Goal: Task Accomplishment & Management: Manage account settings

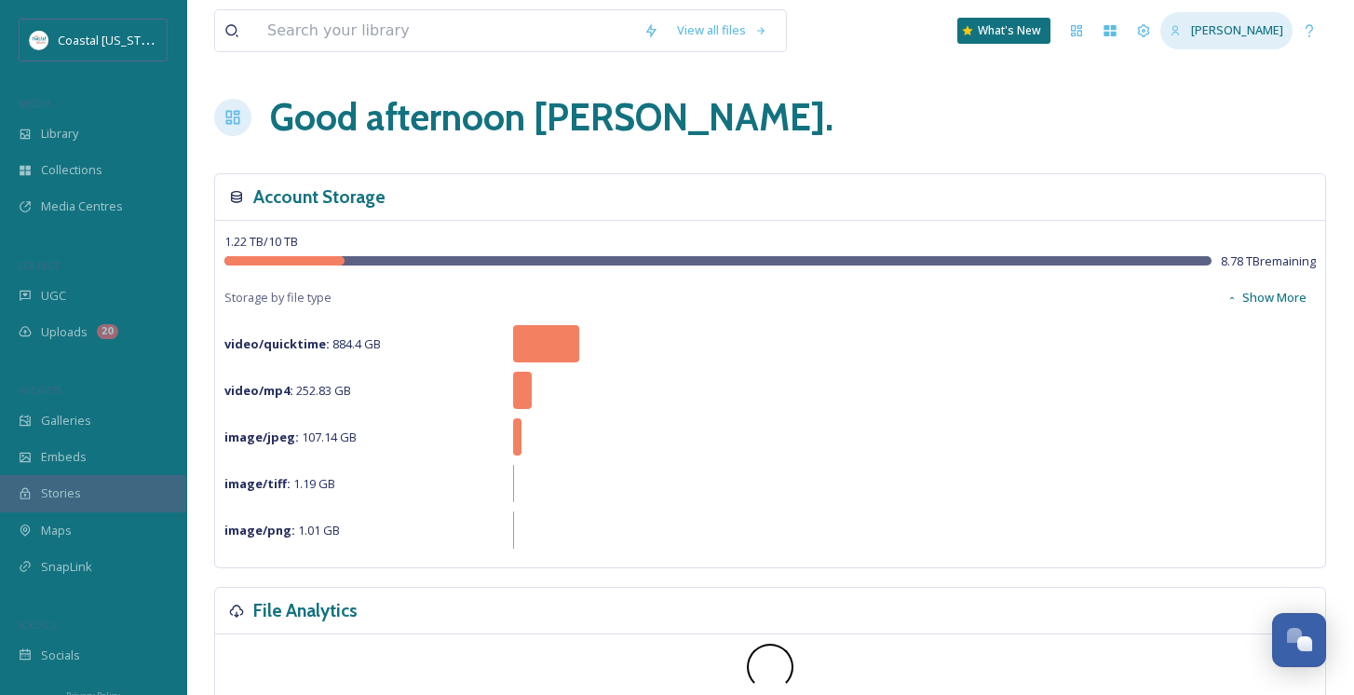
click at [1224, 37] on span "[PERSON_NAME]" at bounding box center [1237, 29] width 92 height 17
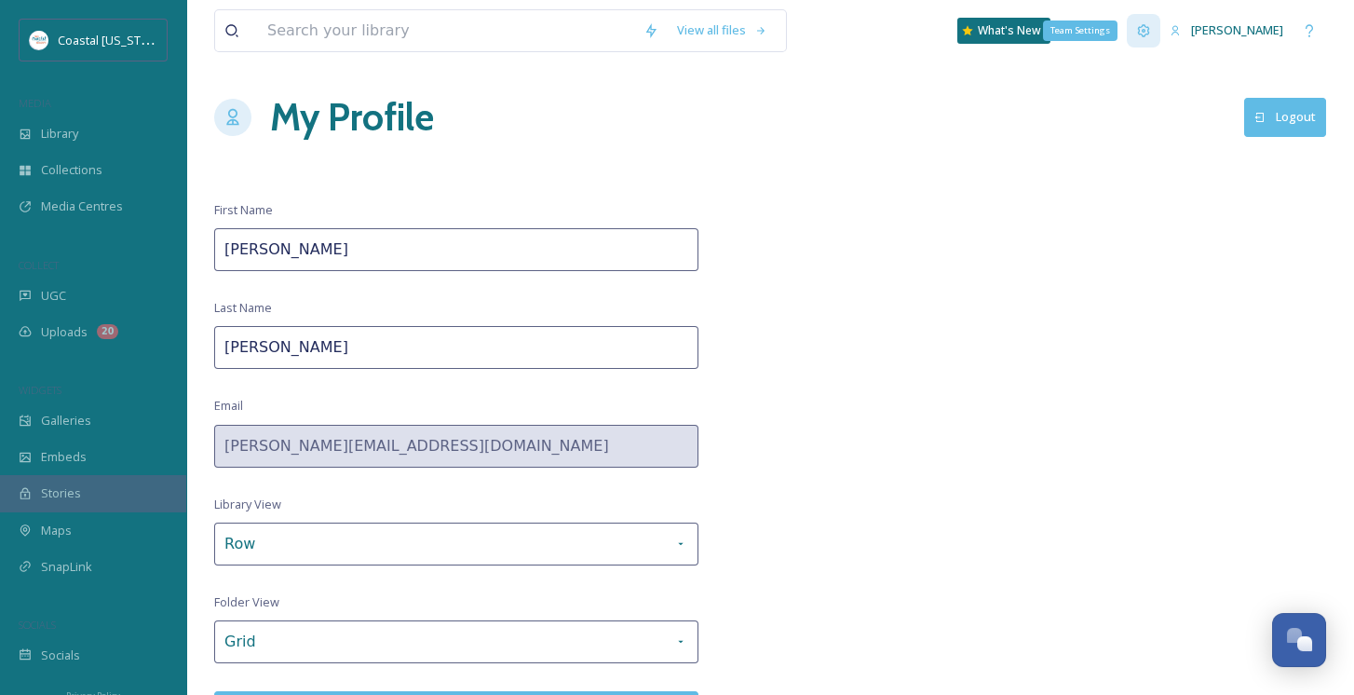
click at [1144, 32] on icon at bounding box center [1143, 30] width 15 height 15
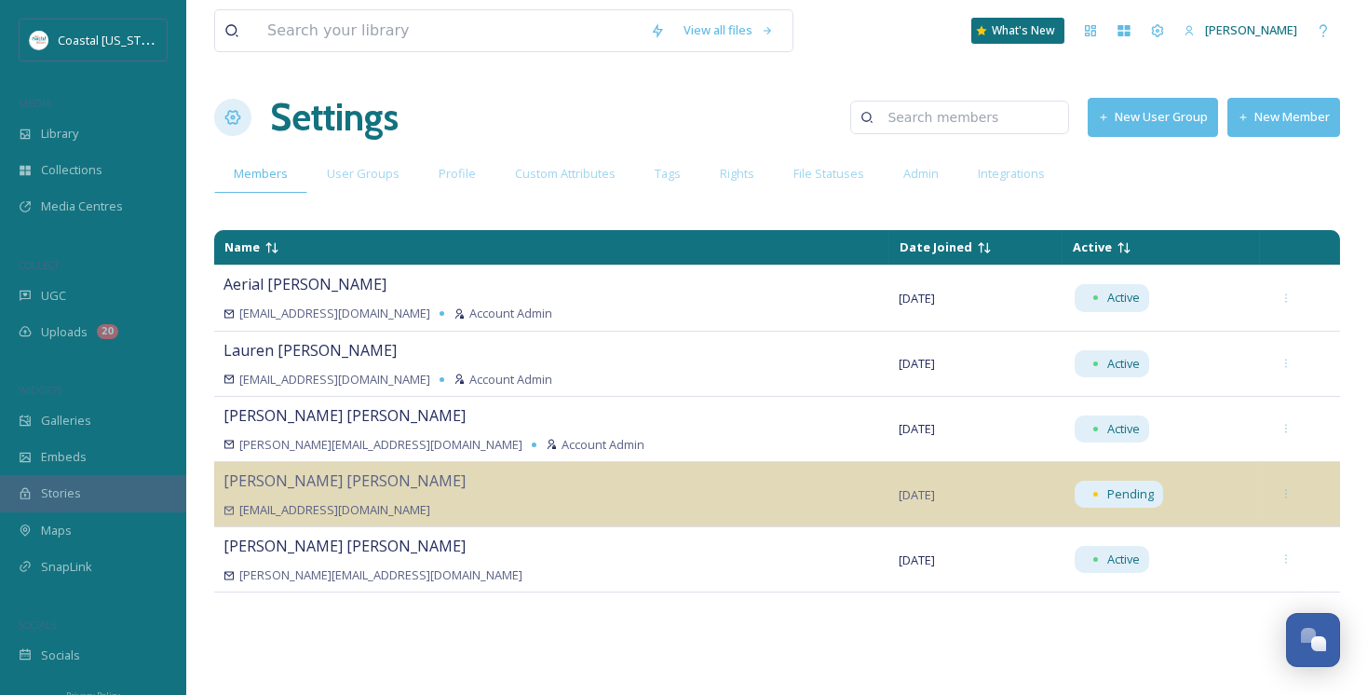
click at [1258, 118] on button "New Member" at bounding box center [1283, 117] width 113 height 38
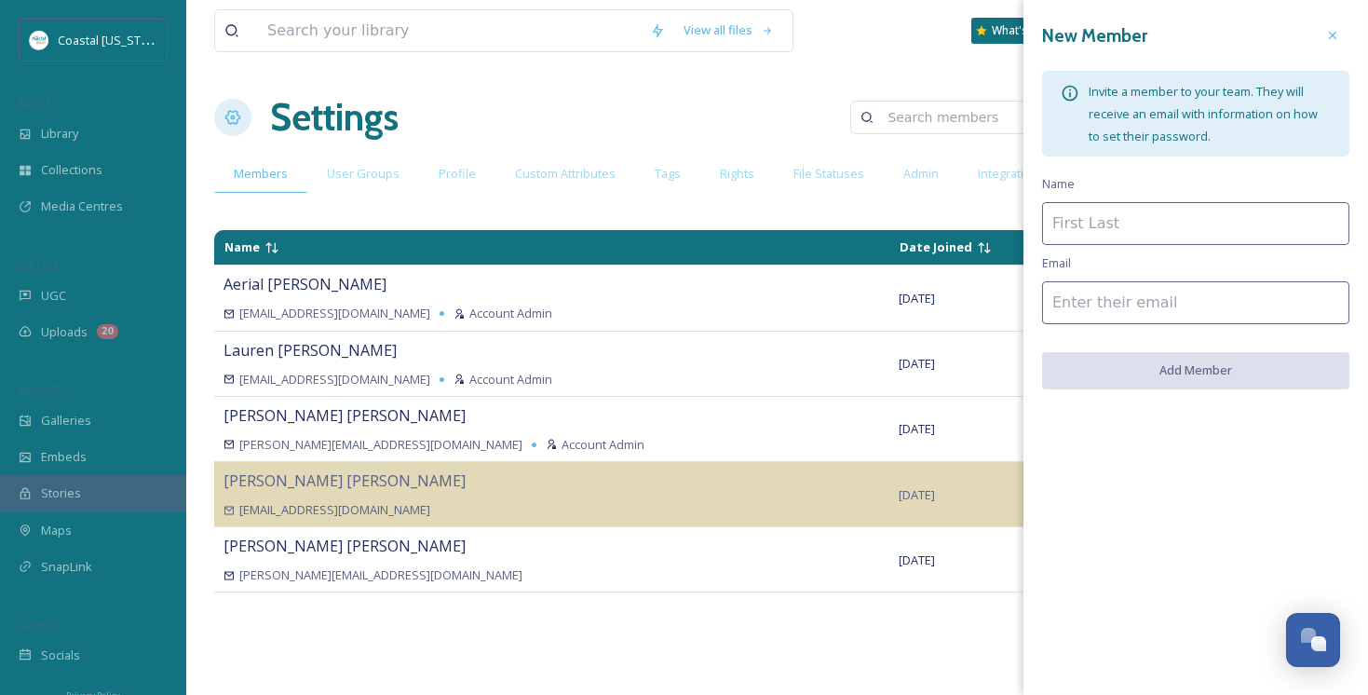
click at [1131, 233] on input at bounding box center [1195, 223] width 307 height 43
click at [1120, 221] on input at bounding box center [1195, 223] width 307 height 43
type input "[PERSON_NAME]"
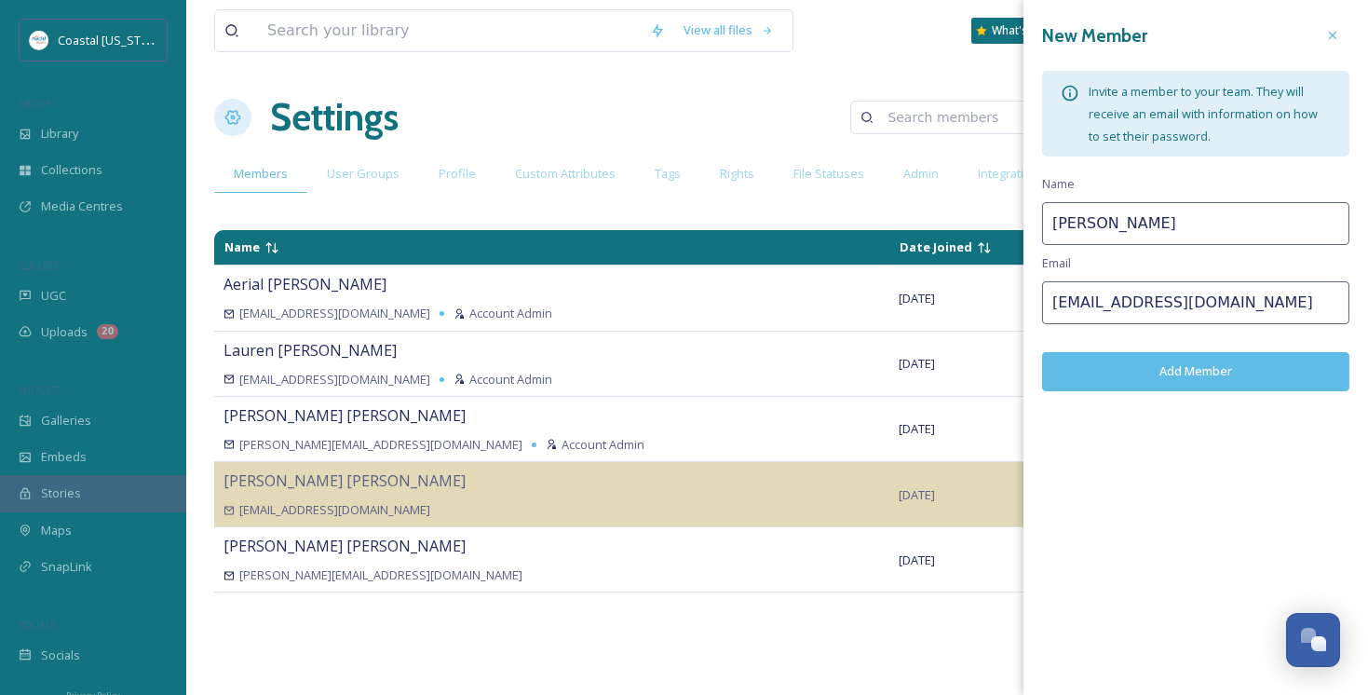
type input "[EMAIL_ADDRESS][DOMAIN_NAME]"
click at [1177, 372] on button "Add Member" at bounding box center [1195, 371] width 307 height 38
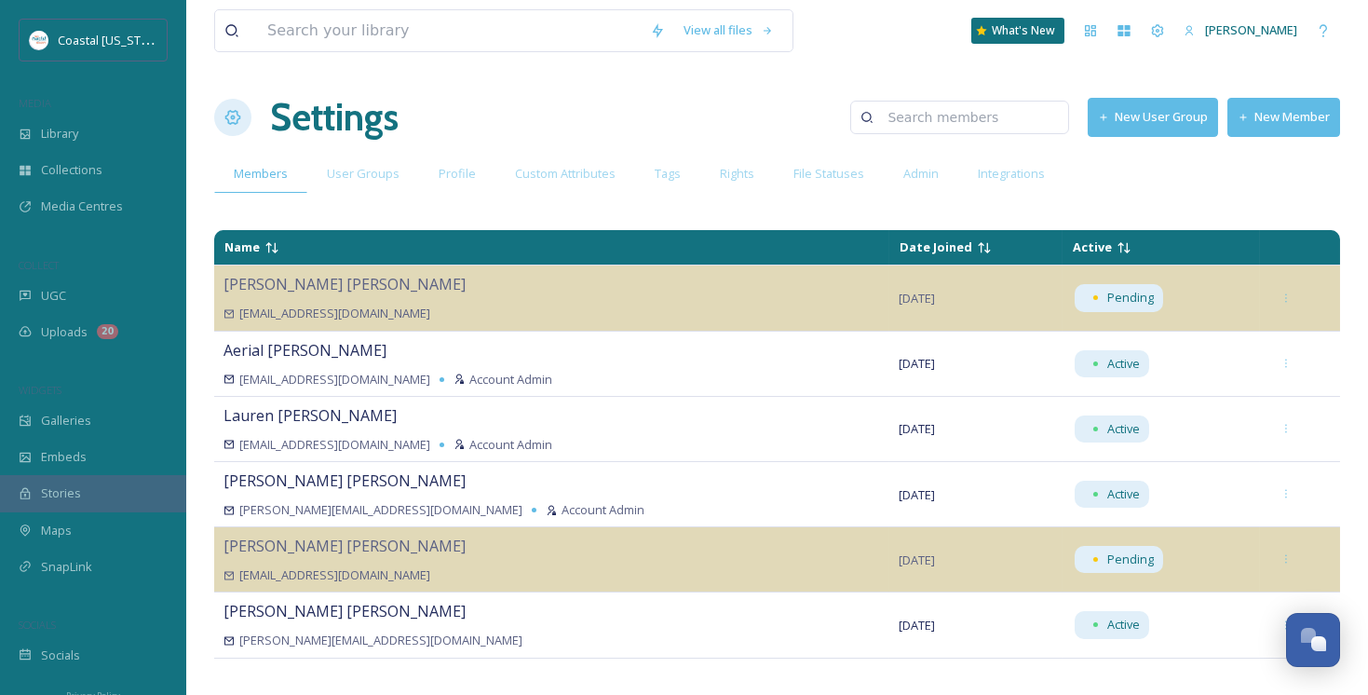
click at [1247, 119] on icon at bounding box center [1244, 118] width 12 height 12
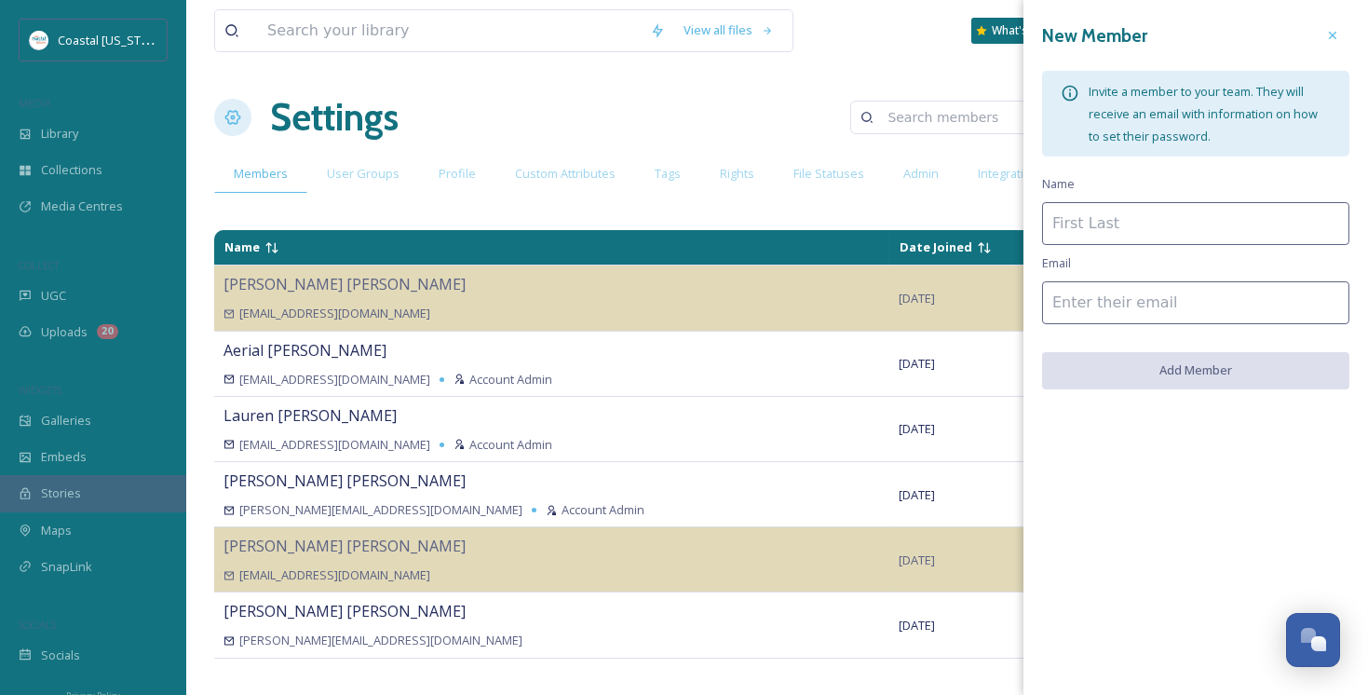
click at [1125, 219] on input at bounding box center [1195, 223] width 307 height 43
type input "[PERSON_NAME]"
click at [1130, 307] on input at bounding box center [1195, 302] width 307 height 43
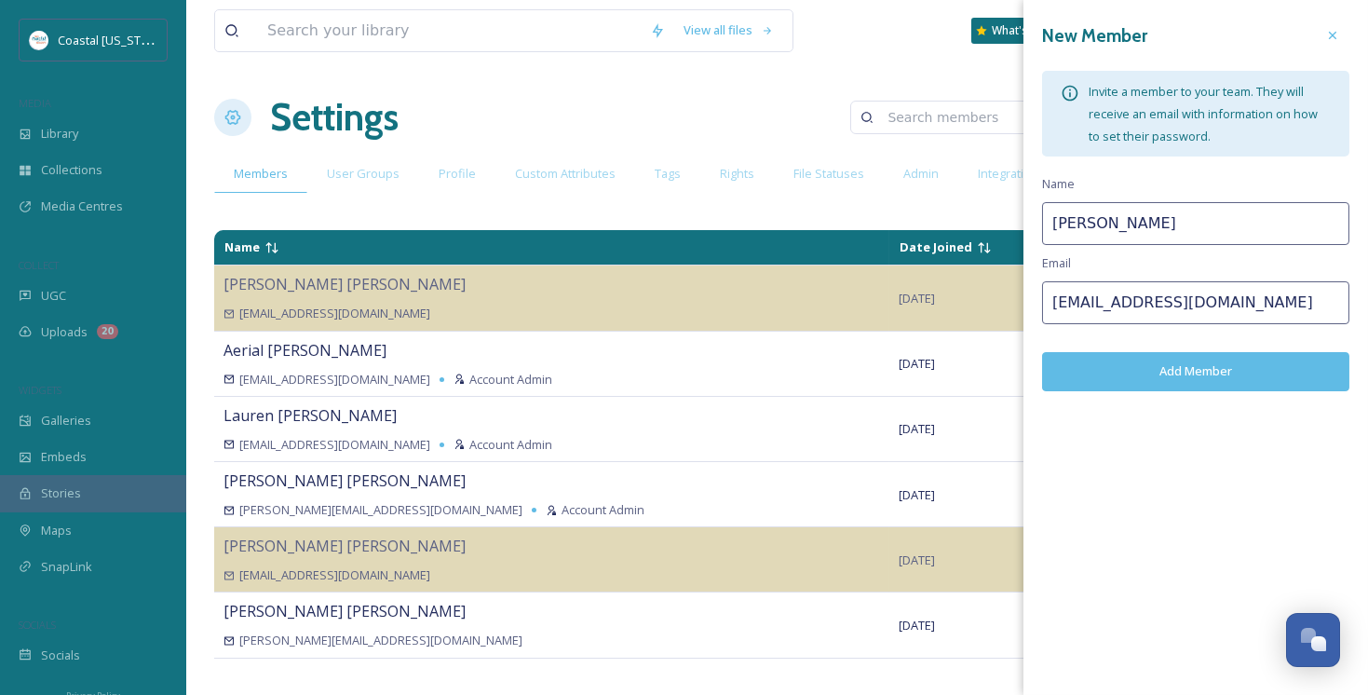
type input "[EMAIL_ADDRESS][DOMAIN_NAME]"
click at [1161, 380] on button "Add Member" at bounding box center [1195, 371] width 307 height 38
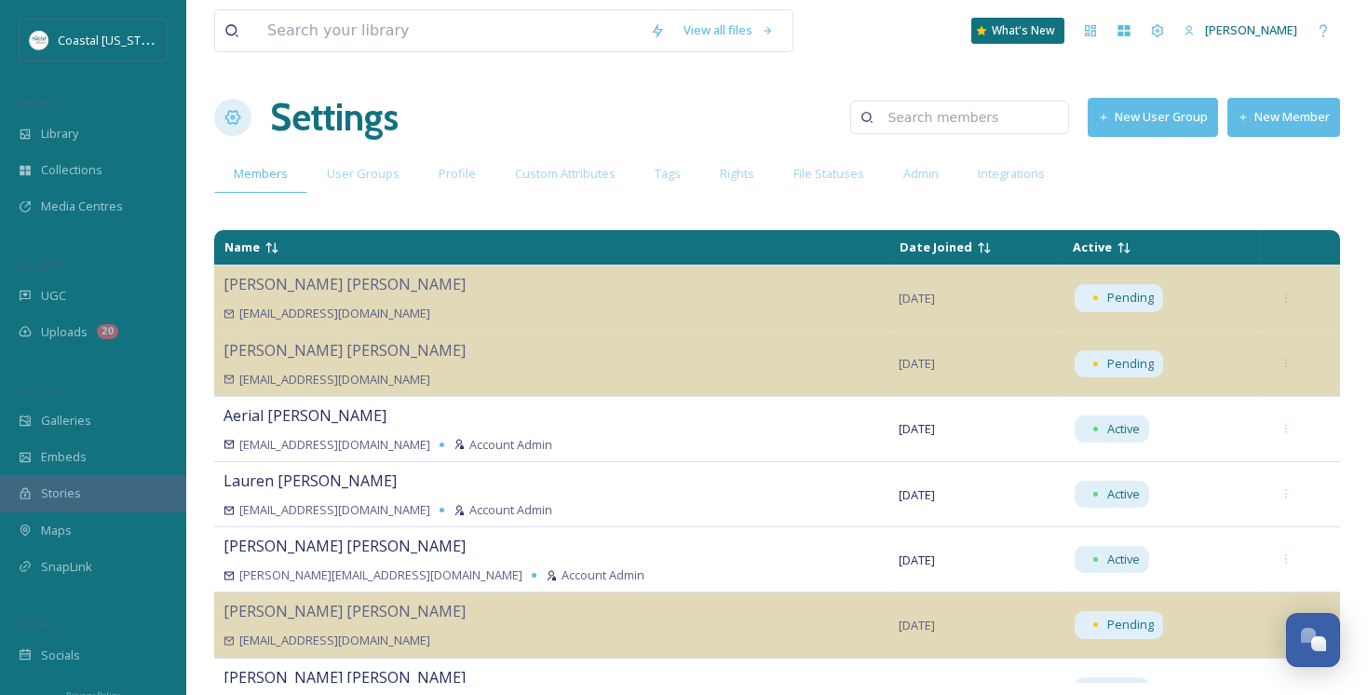
click at [1264, 126] on button "New Member" at bounding box center [1283, 117] width 113 height 38
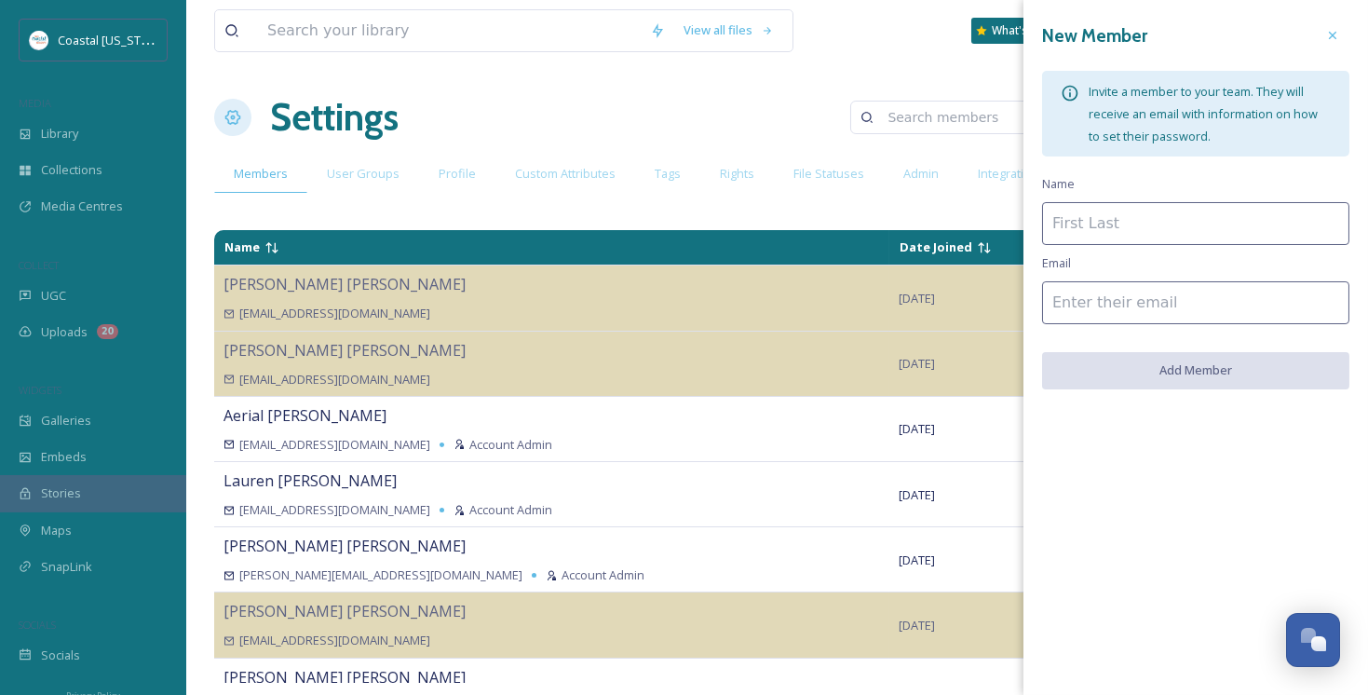
click at [1130, 224] on input at bounding box center [1195, 223] width 307 height 43
type input "[PERSON_NAME]"
click at [1146, 305] on input at bounding box center [1195, 302] width 307 height 43
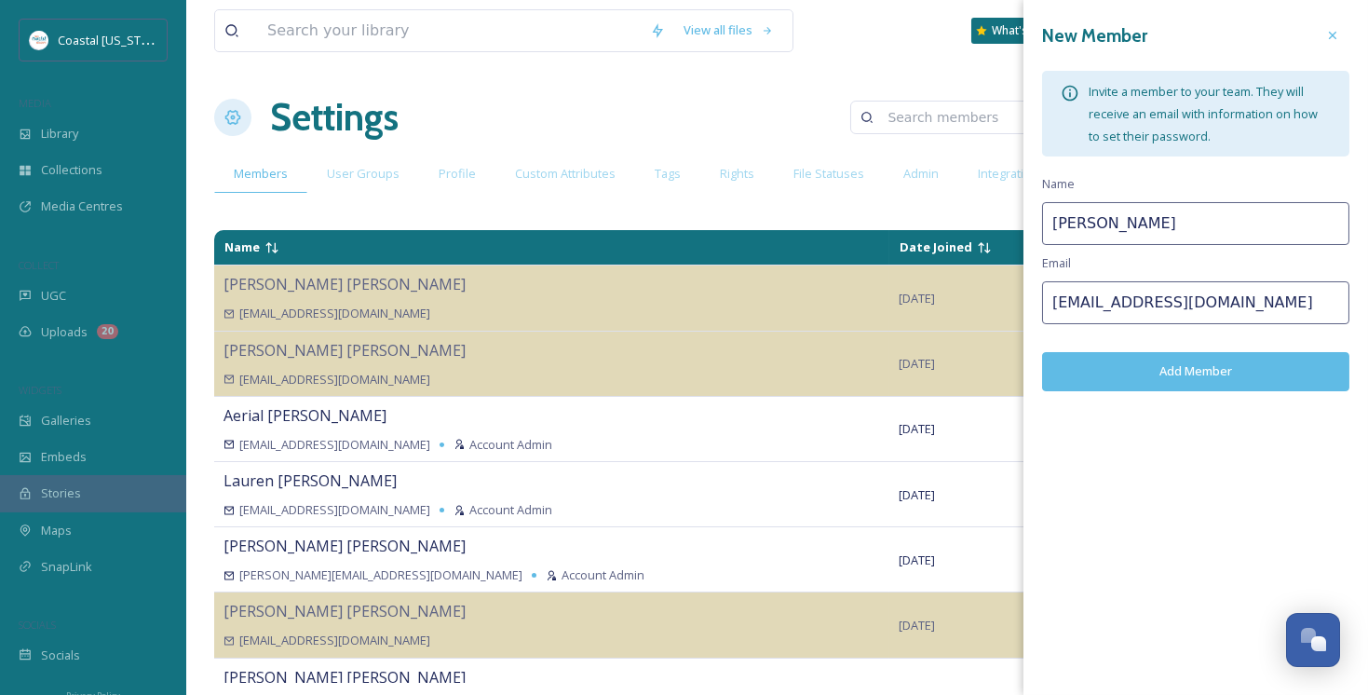
type input "[EMAIL_ADDRESS][DOMAIN_NAME]"
click at [1190, 374] on button "Add Member" at bounding box center [1195, 371] width 307 height 38
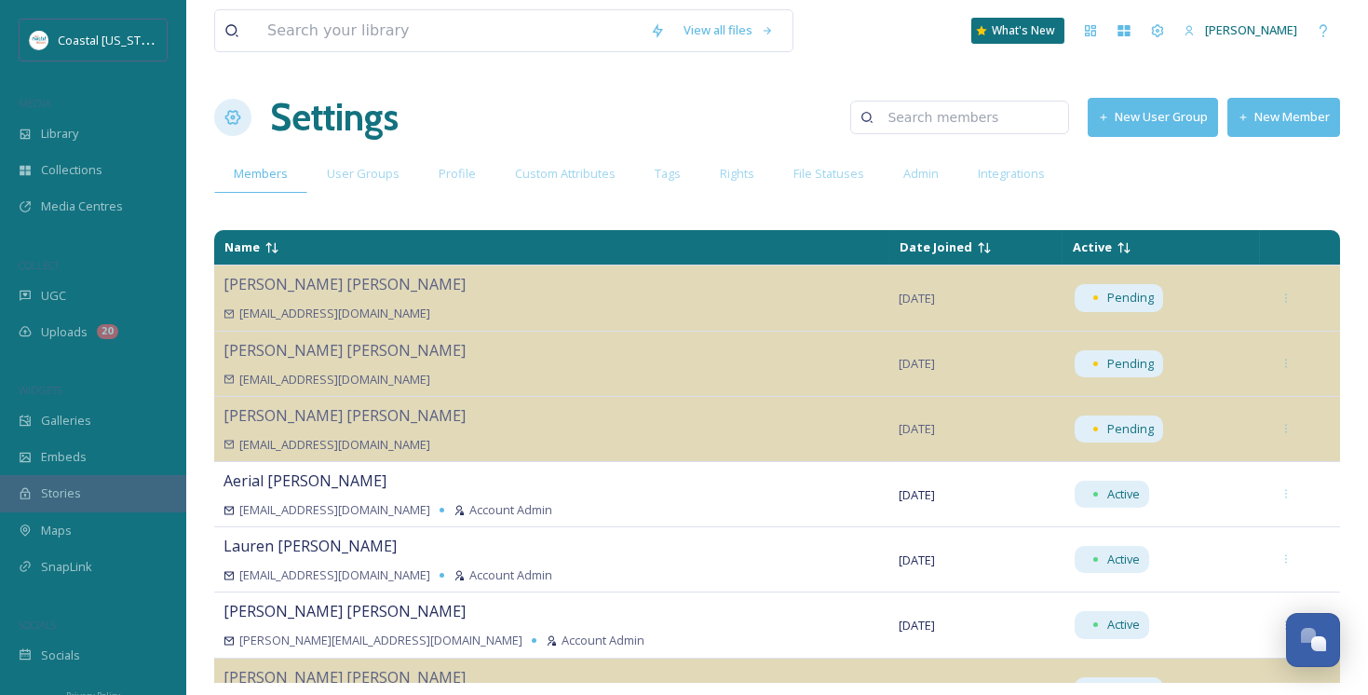
click at [1270, 114] on button "New Member" at bounding box center [1283, 117] width 113 height 38
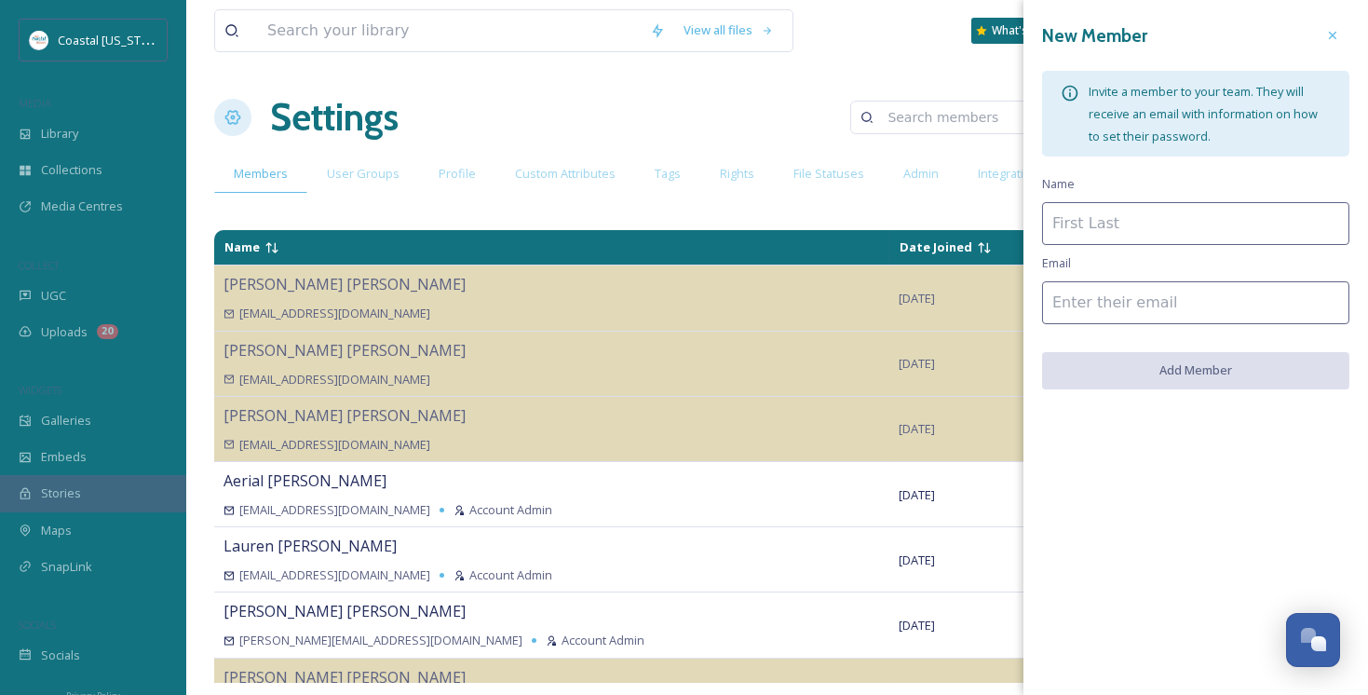
drag, startPoint x: 1131, startPoint y: 218, endPoint x: 1145, endPoint y: 215, distance: 14.2
click at [1131, 218] on input at bounding box center [1195, 223] width 307 height 43
type input "[PERSON_NAME]"
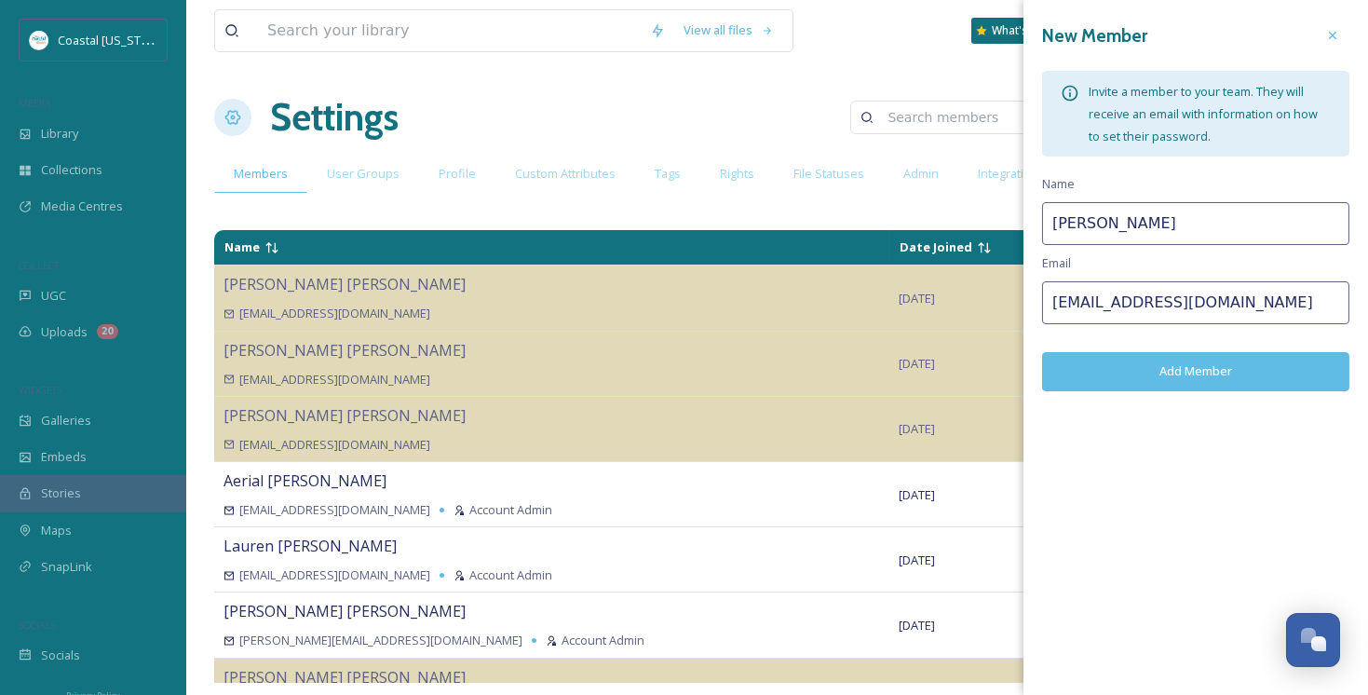
type input "[EMAIL_ADDRESS][DOMAIN_NAME]"
click at [1199, 365] on button "Add Member" at bounding box center [1195, 371] width 307 height 38
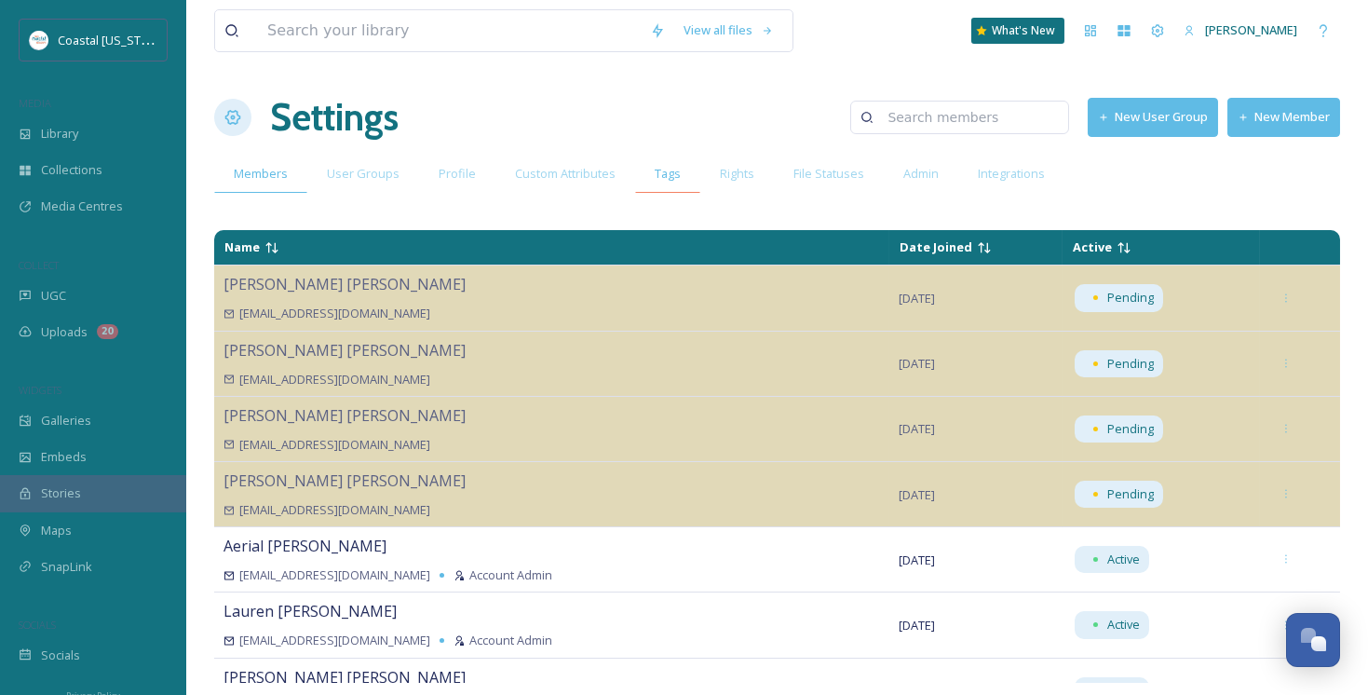
click at [642, 177] on div "Tags" at bounding box center [667, 174] width 65 height 38
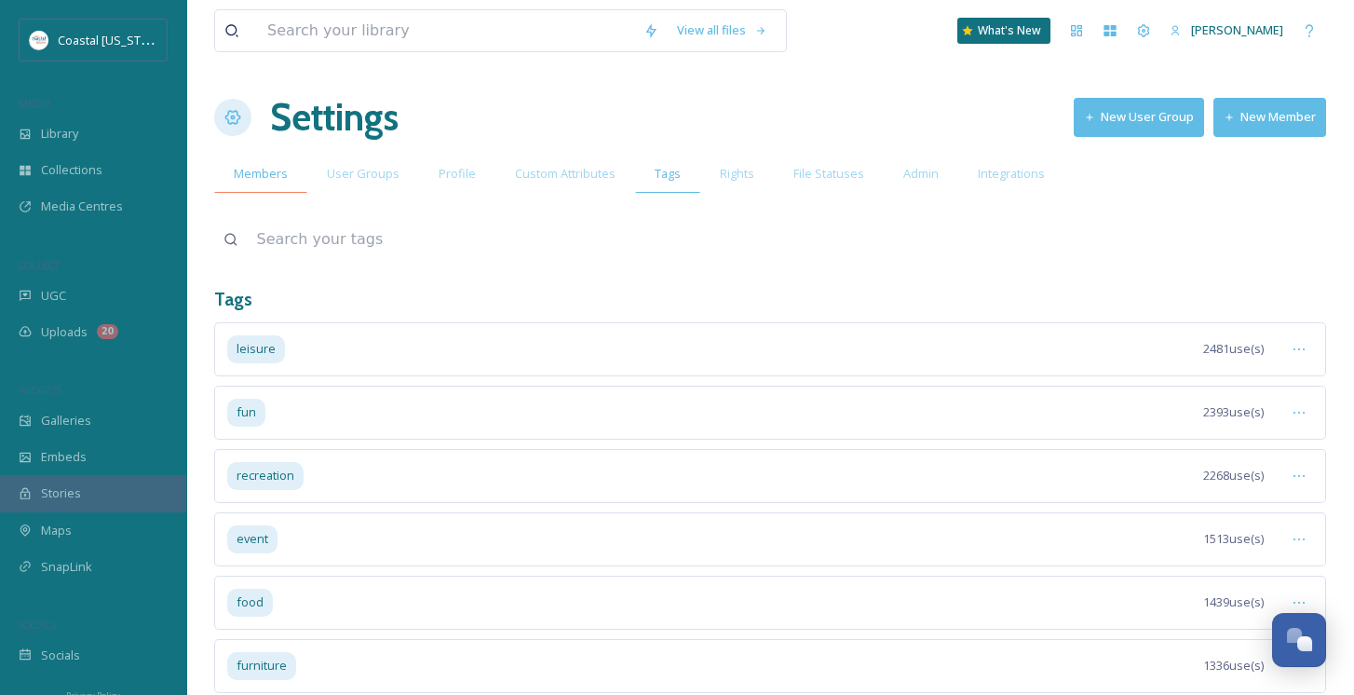
click at [270, 174] on span "Members" at bounding box center [261, 174] width 54 height 18
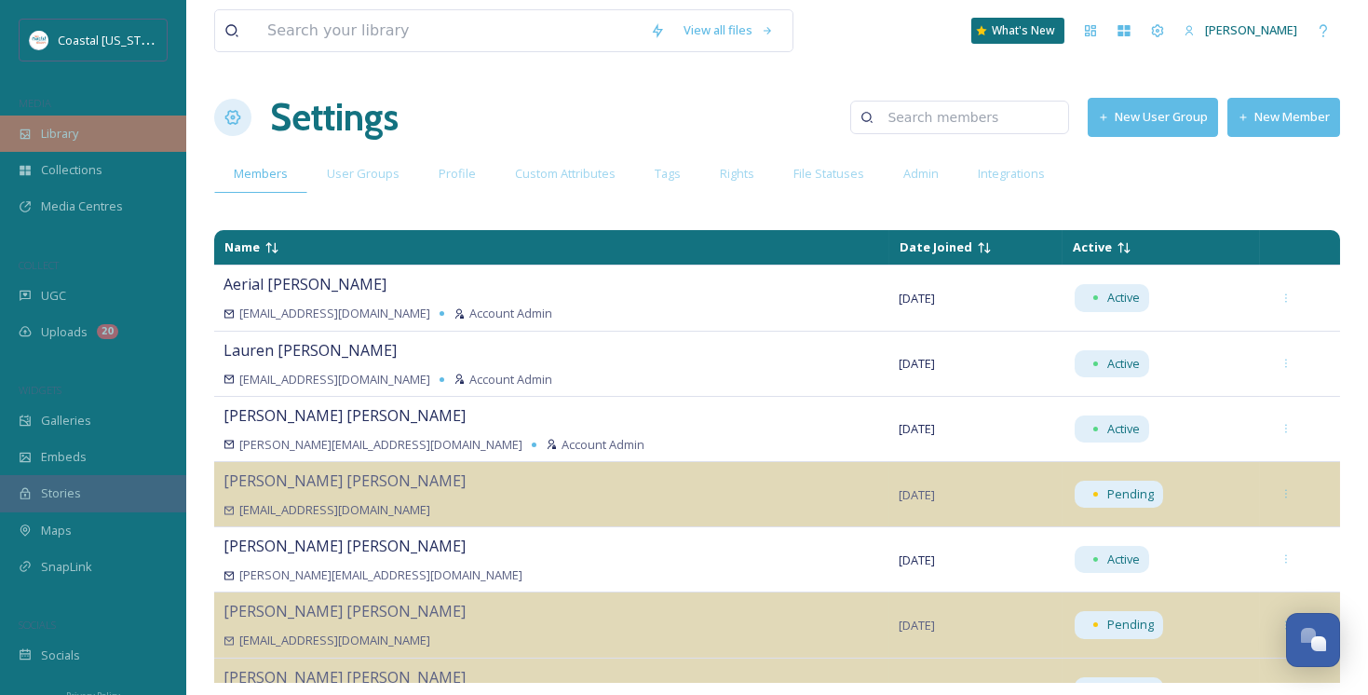
click at [70, 142] on span "Library" at bounding box center [59, 134] width 37 height 18
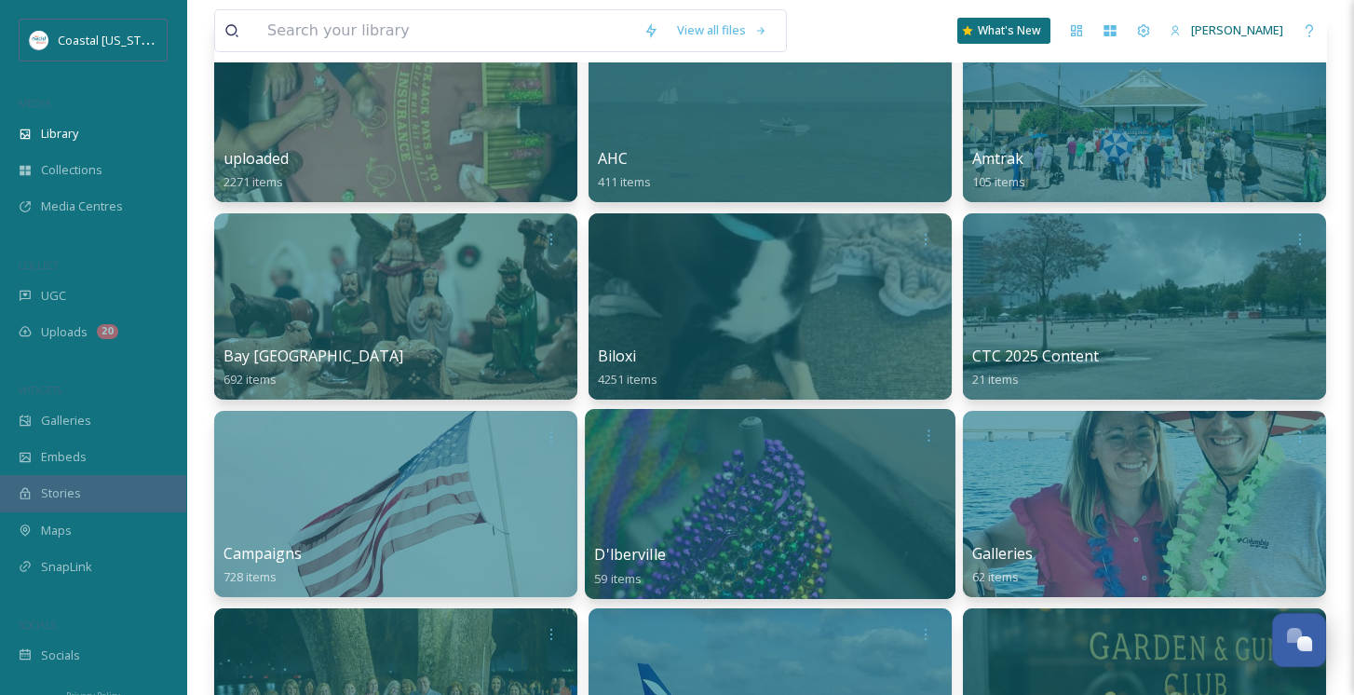
scroll to position [186, 0]
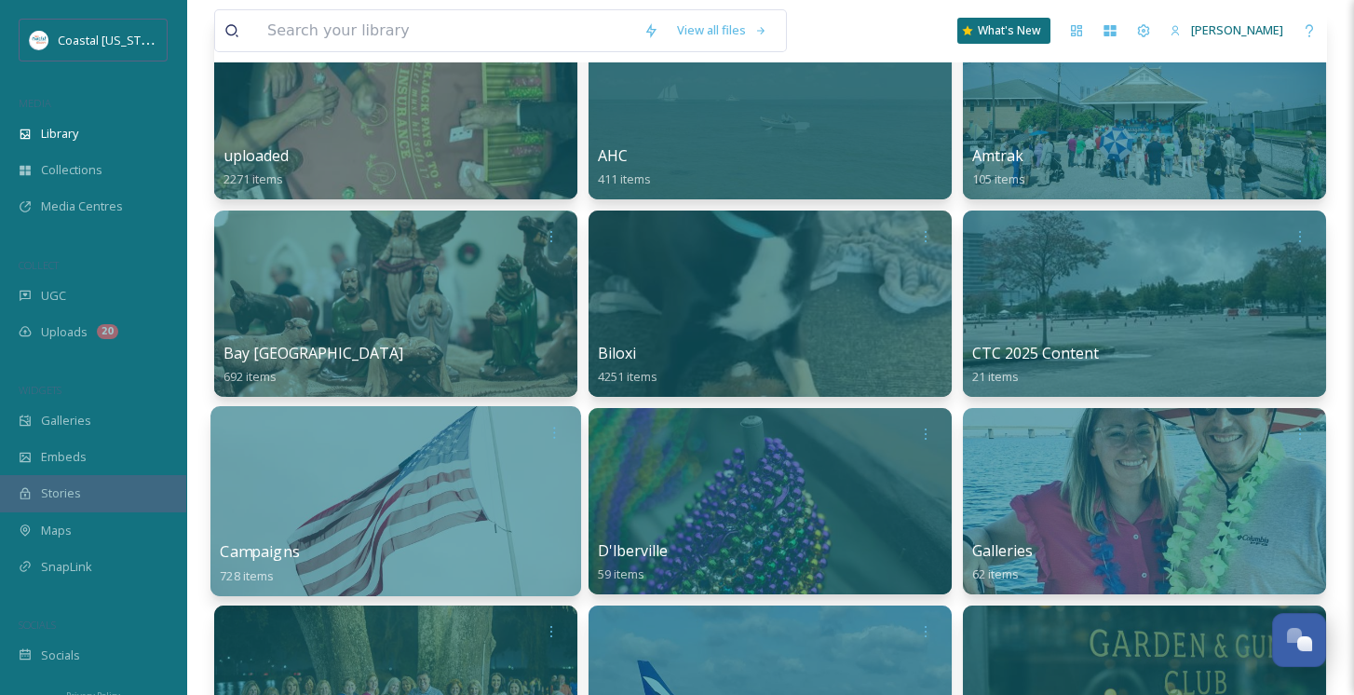
click at [384, 522] on div at bounding box center [395, 501] width 371 height 190
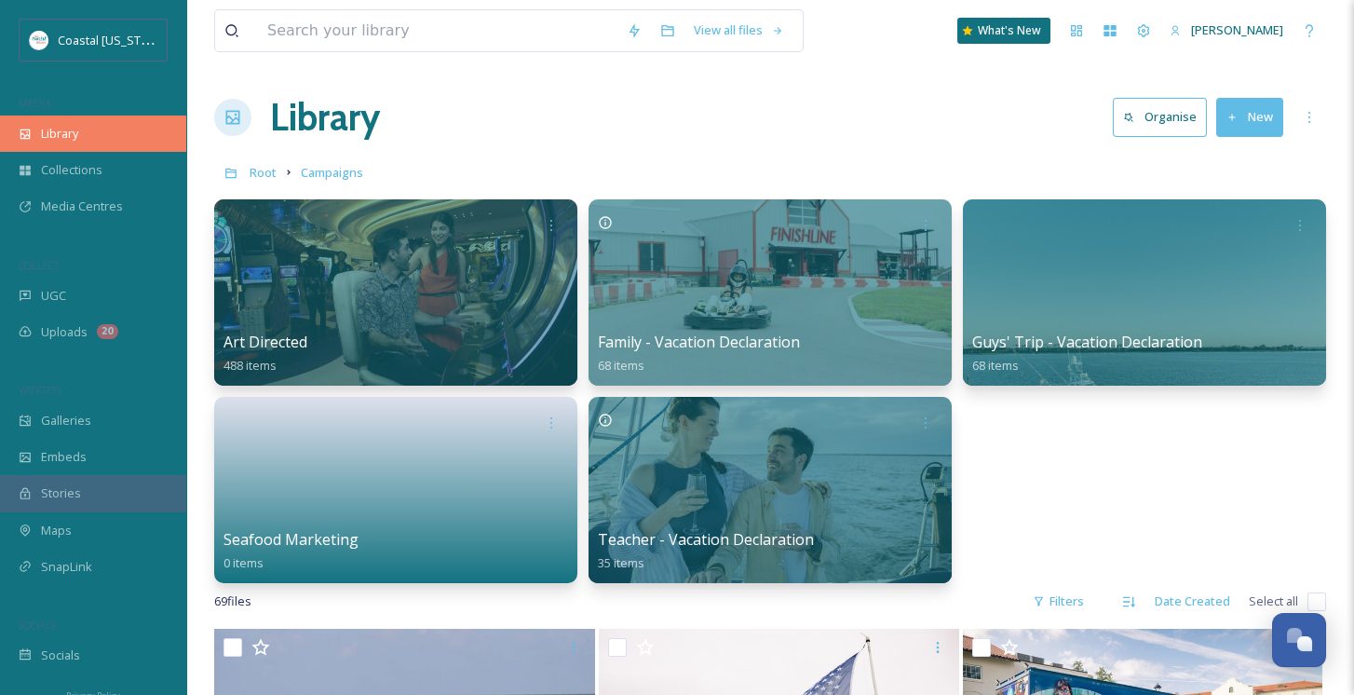
click at [52, 131] on span "Library" at bounding box center [59, 134] width 37 height 18
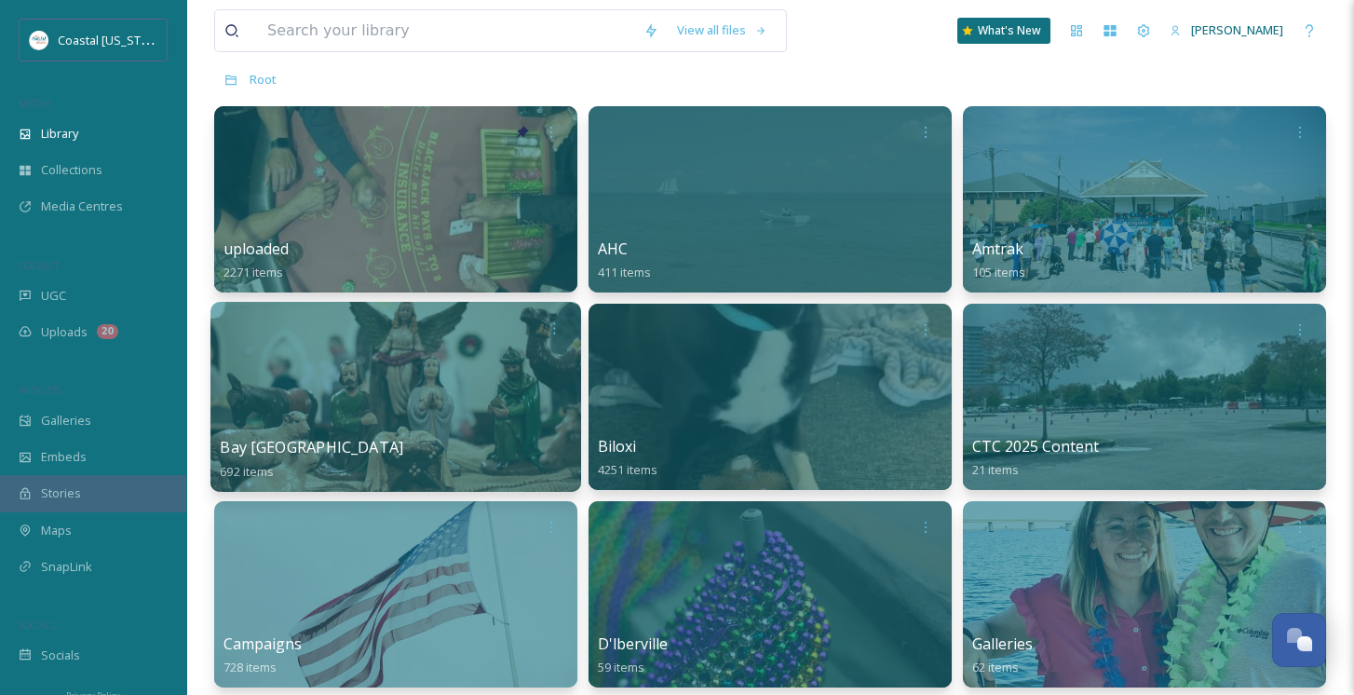
scroll to position [186, 0]
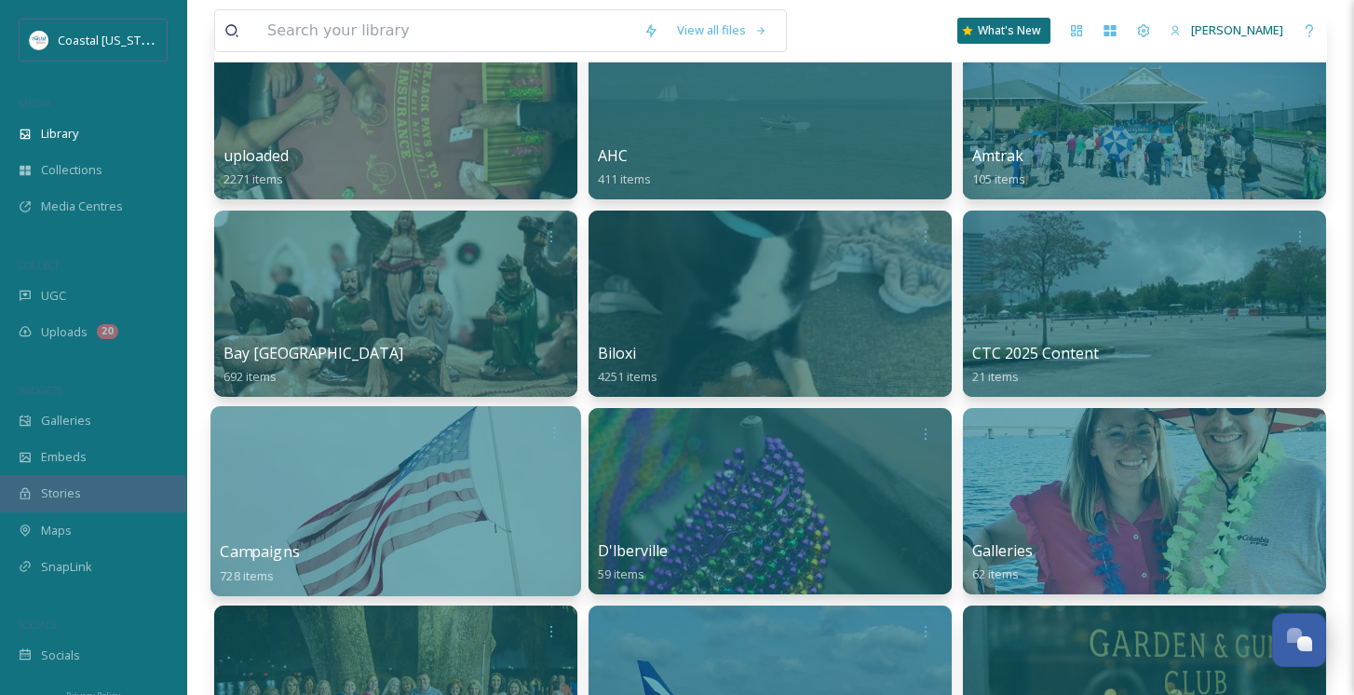
click at [389, 522] on div at bounding box center [395, 501] width 371 height 190
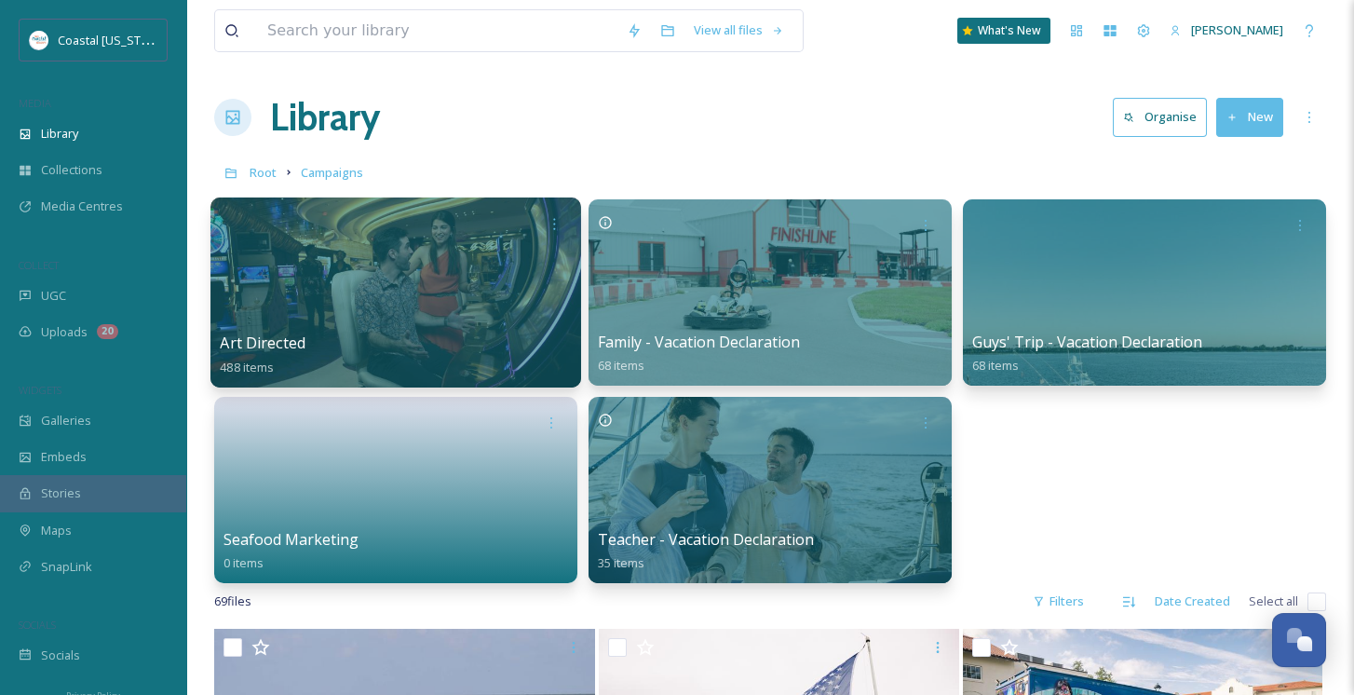
click at [400, 279] on div at bounding box center [395, 292] width 371 height 190
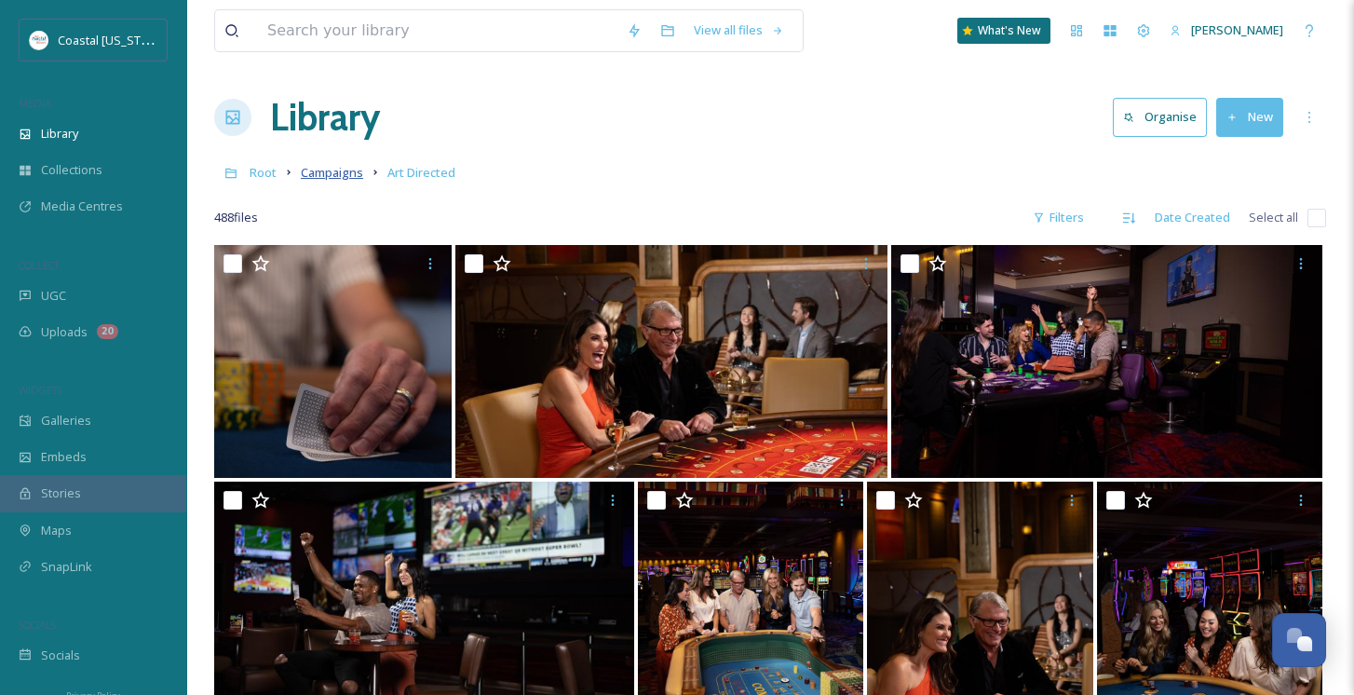
click at [319, 176] on span "Campaigns" at bounding box center [332, 172] width 62 height 17
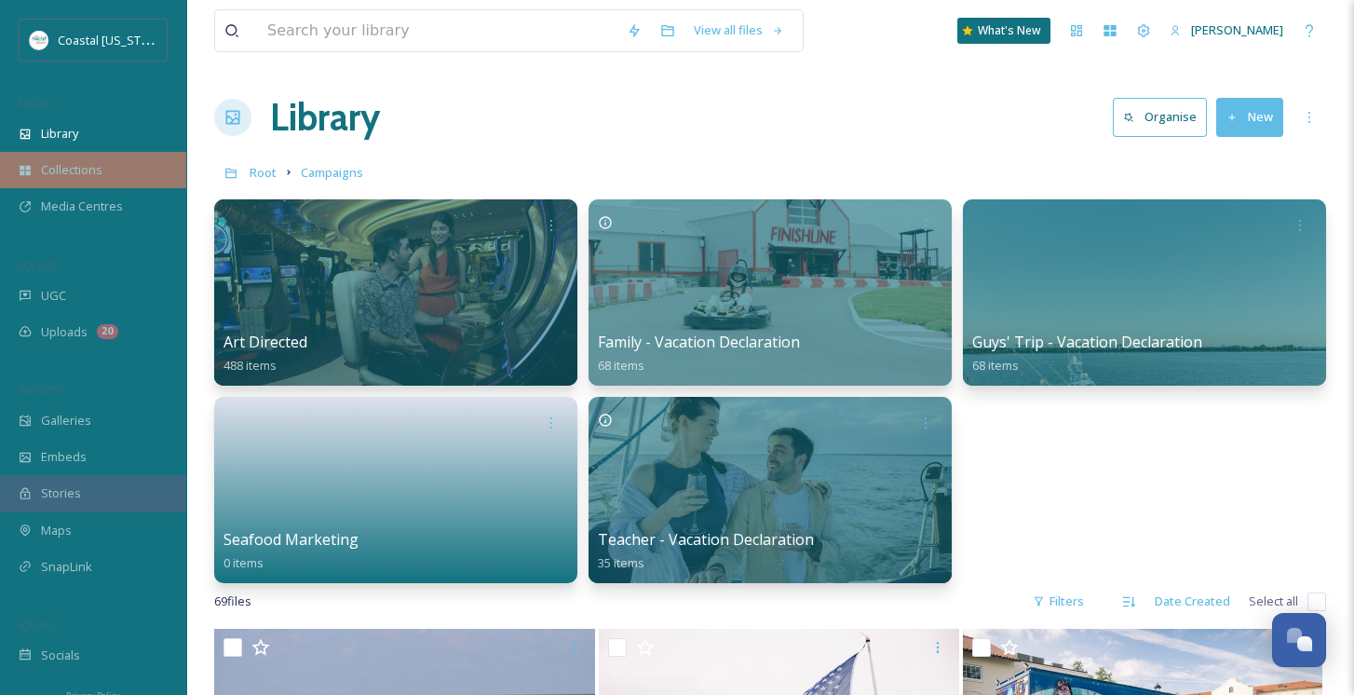
click at [60, 168] on span "Collections" at bounding box center [71, 170] width 61 height 18
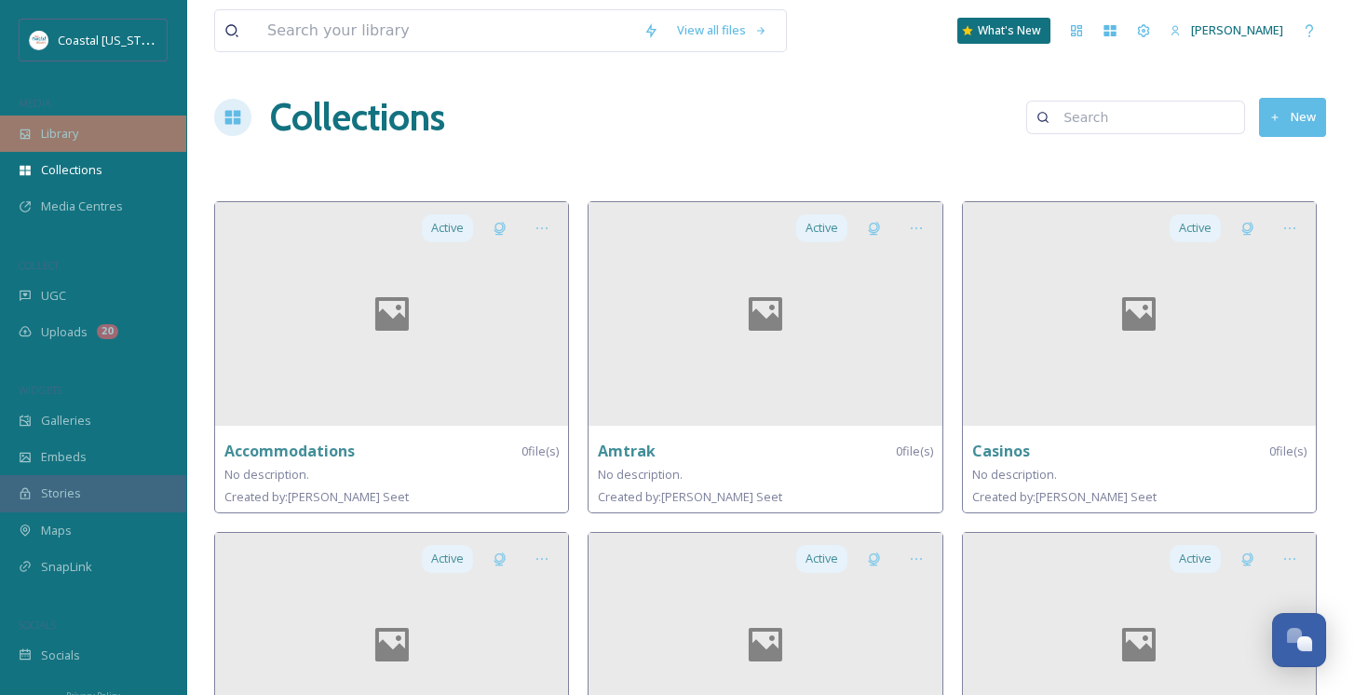
click at [52, 129] on span "Library" at bounding box center [59, 134] width 37 height 18
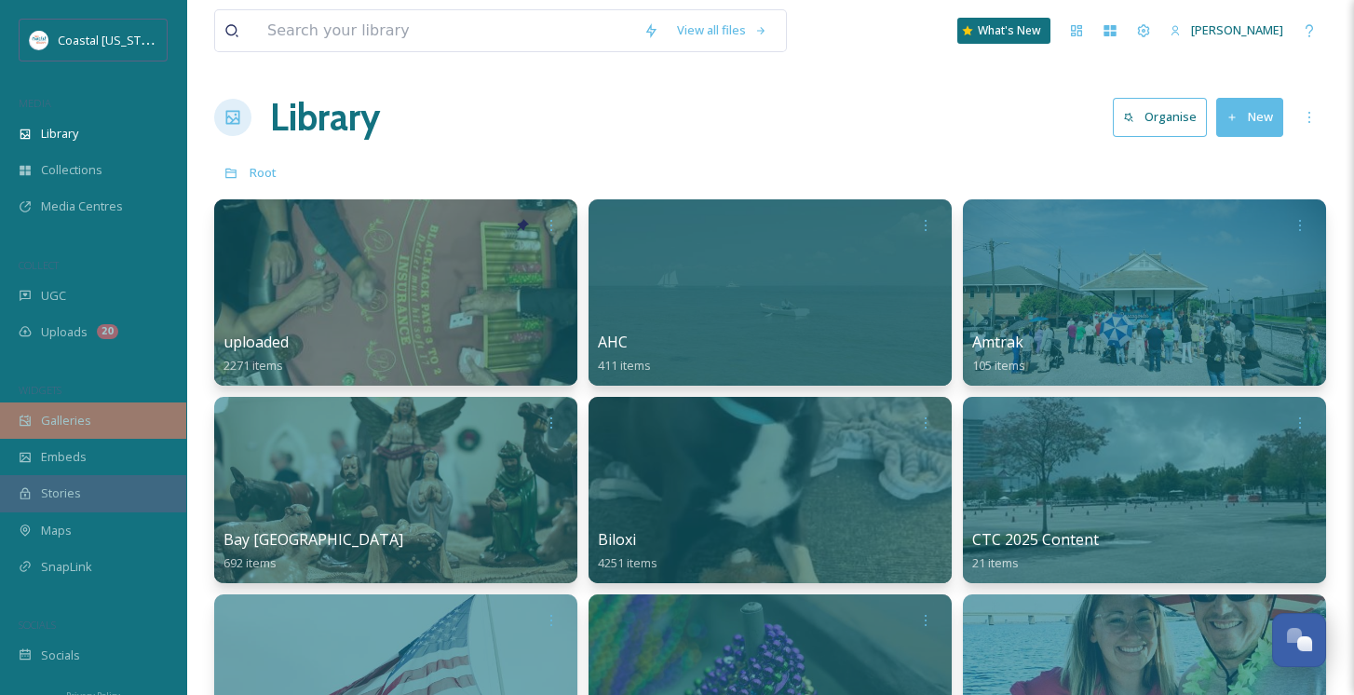
click at [70, 416] on span "Galleries" at bounding box center [66, 421] width 50 height 18
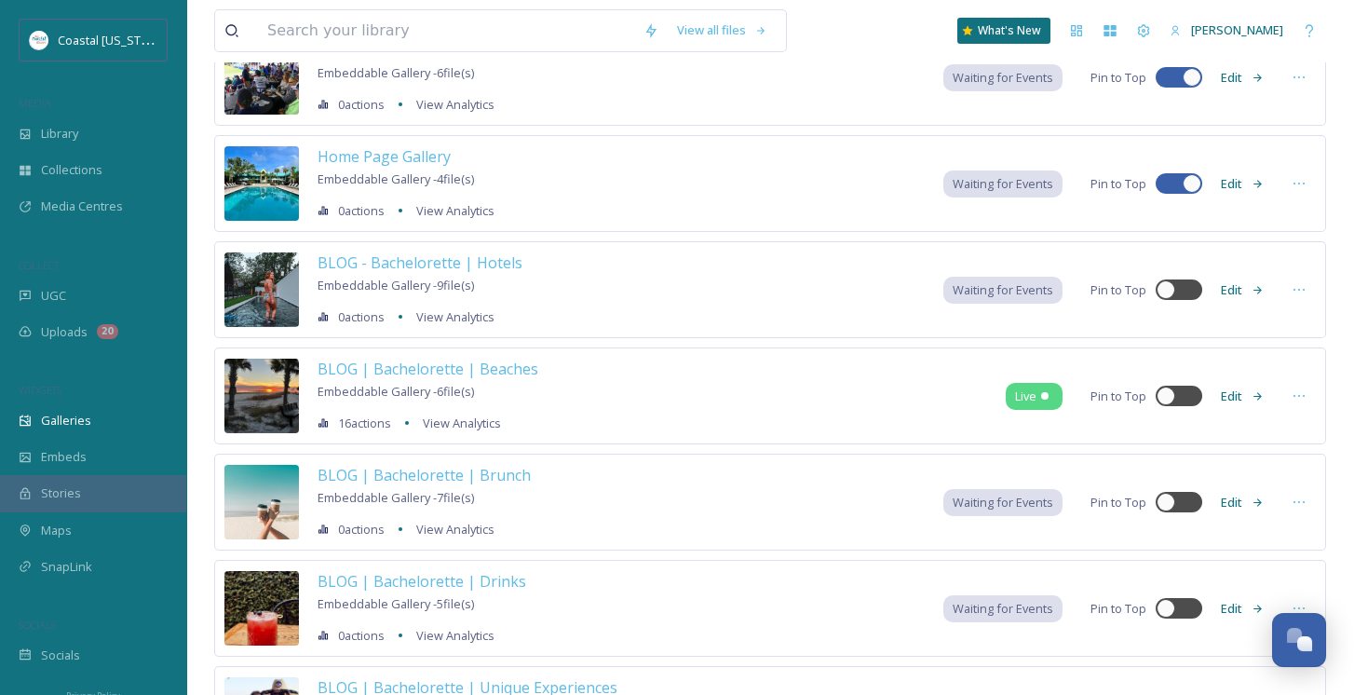
scroll to position [186, 0]
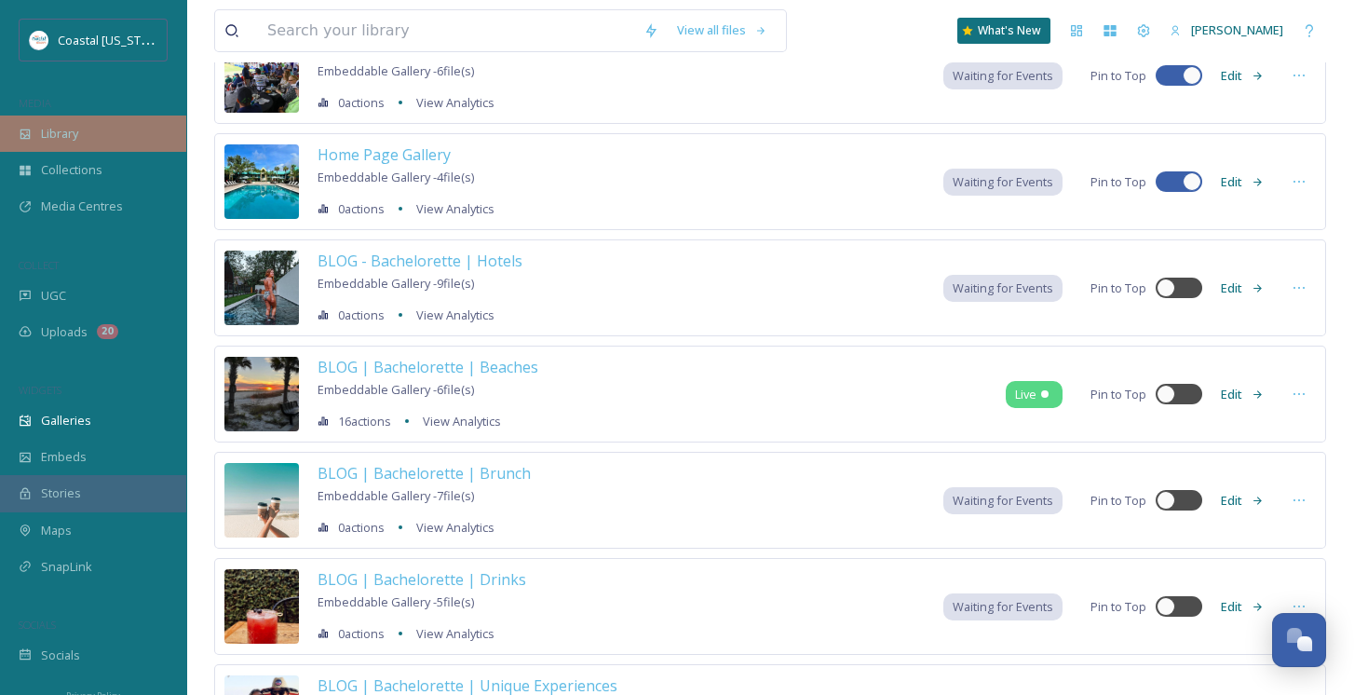
click at [41, 133] on span "Library" at bounding box center [59, 134] width 37 height 18
